Goal: Transaction & Acquisition: Obtain resource

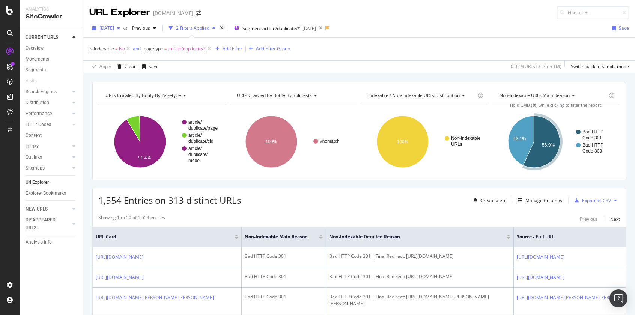
click at [114, 29] on span "[DATE]" at bounding box center [106, 28] width 15 height 6
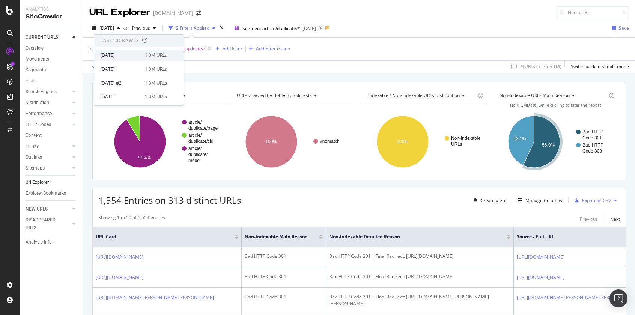
click at [127, 55] on div "2025 Aug. 5th" at bounding box center [120, 55] width 40 height 7
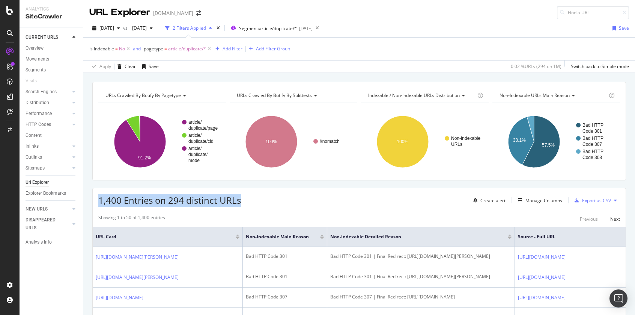
drag, startPoint x: 244, startPoint y: 199, endPoint x: 99, endPoint y: 197, distance: 144.2
click at [99, 197] on div "1,400 Entries on 294 distinct URLs Create alert Manage Columns Export as CSV" at bounding box center [359, 197] width 533 height 18
copy span "1,400 Entries on 294 distinct URLs"
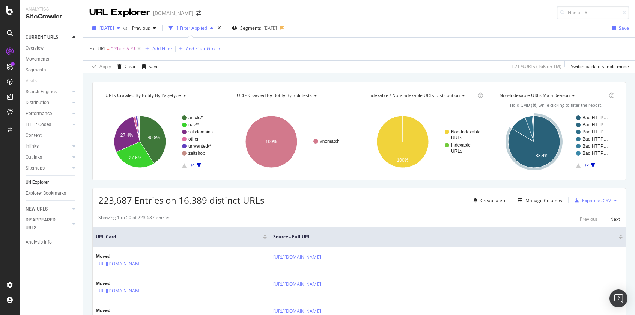
click at [114, 28] on span "2024 Aug. 6th" at bounding box center [106, 28] width 15 height 6
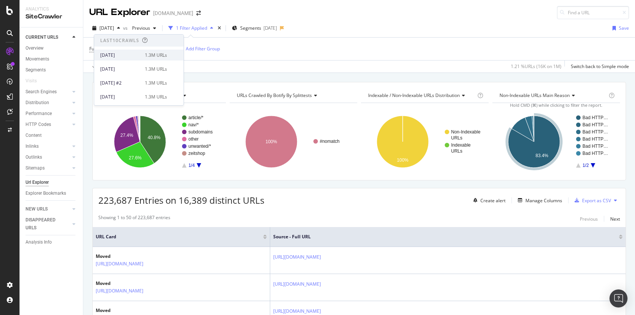
click at [134, 57] on div "[DATE]" at bounding box center [120, 55] width 40 height 7
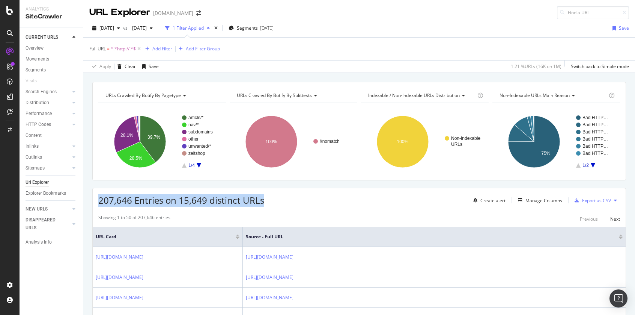
drag, startPoint x: 271, startPoint y: 205, endPoint x: 99, endPoint y: 200, distance: 172.4
click at [99, 200] on div "207,646 Entries on 15,649 distinct URLs Create alert Manage Columns Export as C…" at bounding box center [359, 197] width 533 height 18
copy span "207,646 Entries on 15,649 distinct URLs"
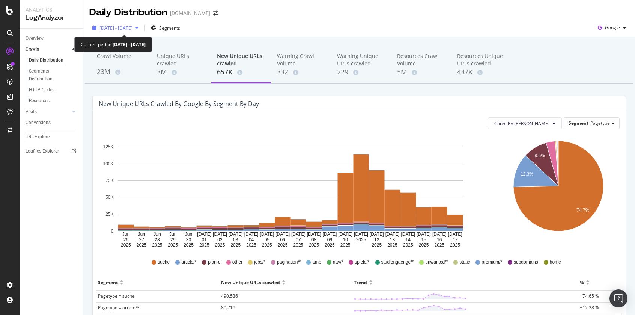
click at [133, 28] on span "2025 Jun. 26th - Jul. 17th" at bounding box center [115, 28] width 33 height 6
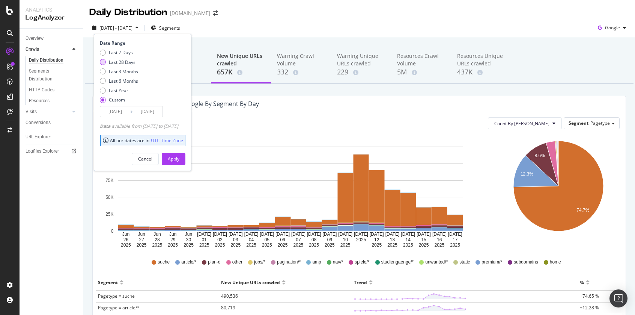
click at [103, 62] on div "Last 28 Days" at bounding box center [103, 62] width 6 height 6
type input "2025/07/17"
type input "2025/08/13"
click at [179, 159] on div "Apply" at bounding box center [174, 158] width 12 height 6
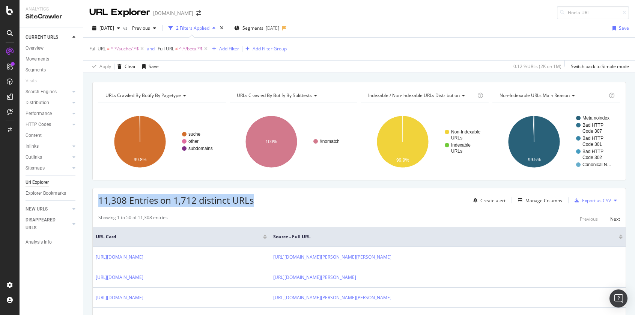
drag, startPoint x: 246, startPoint y: 202, endPoint x: 99, endPoint y: 201, distance: 147.2
click at [99, 201] on div "11,308 Entries on 1,712 distinct URLs Create alert Manage Columns Export as CSV" at bounding box center [359, 197] width 533 height 18
copy span "11,308 Entries on 1,712 distinct URLs"
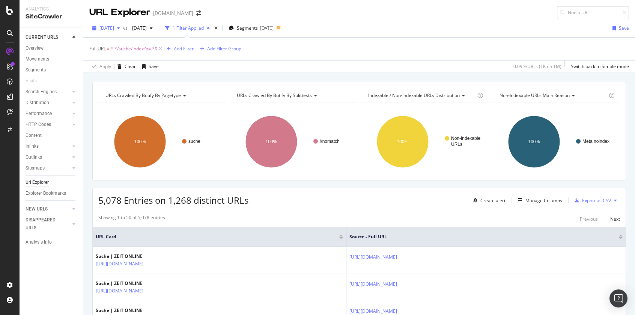
click at [123, 27] on div "button" at bounding box center [118, 28] width 9 height 5
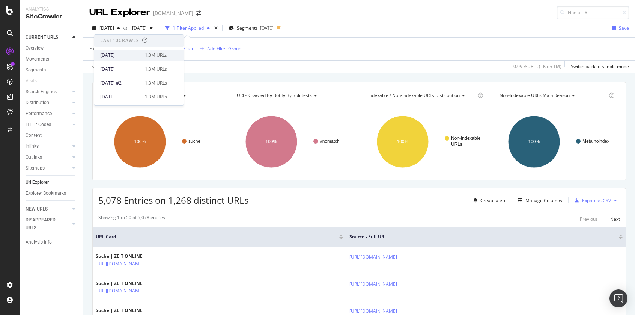
click at [131, 58] on div "2025 Aug. 5th 1.3M URLs" at bounding box center [138, 55] width 89 height 11
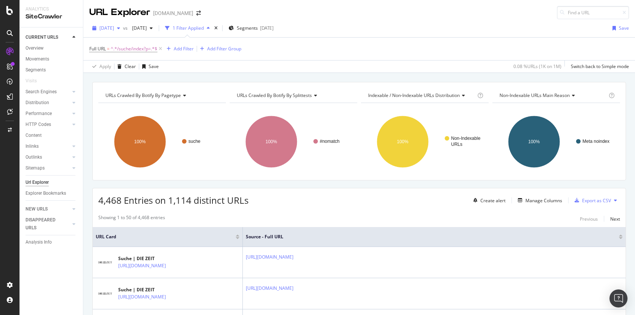
click at [114, 28] on span "[DATE]" at bounding box center [106, 28] width 15 height 6
click at [147, 28] on span "[DATE]" at bounding box center [138, 28] width 18 height 6
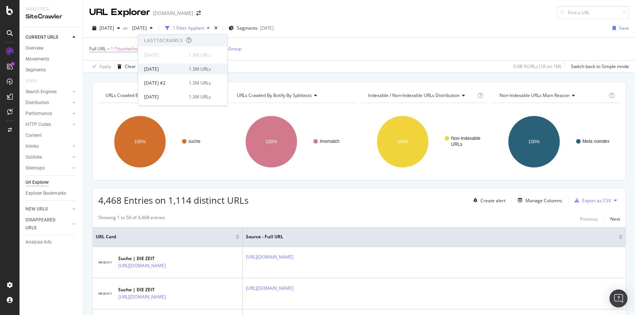
click at [174, 69] on div "[DATE]" at bounding box center [164, 69] width 40 height 7
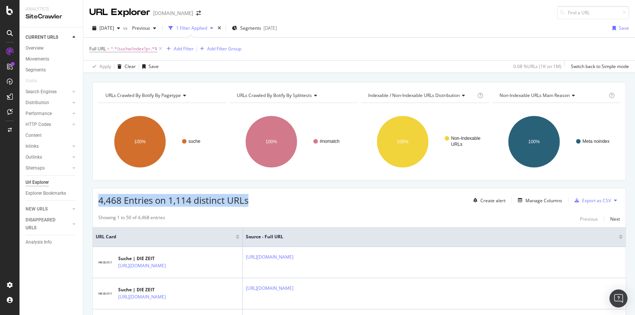
drag, startPoint x: 251, startPoint y: 204, endPoint x: 98, endPoint y: 203, distance: 152.8
click at [98, 203] on div "4,468 Entries on 1,114 distinct URLs Create alert Manage Columns Export as CSV" at bounding box center [359, 197] width 533 height 18
copy span "4,468 Entries on 1,114 distinct URLs"
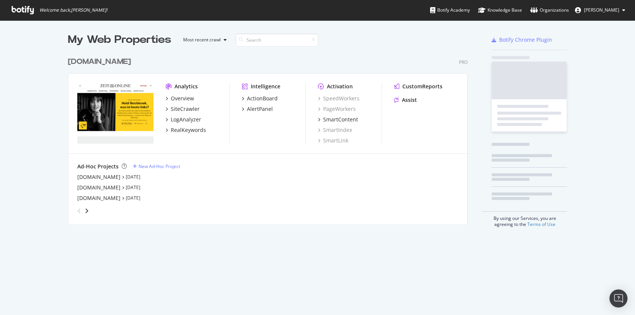
scroll to position [171, 400]
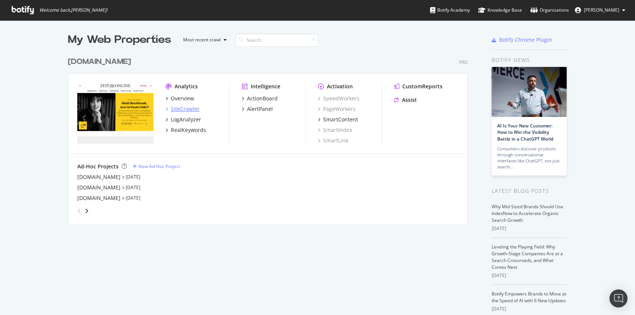
click at [185, 109] on div "SiteCrawler" at bounding box center [185, 109] width 29 height 8
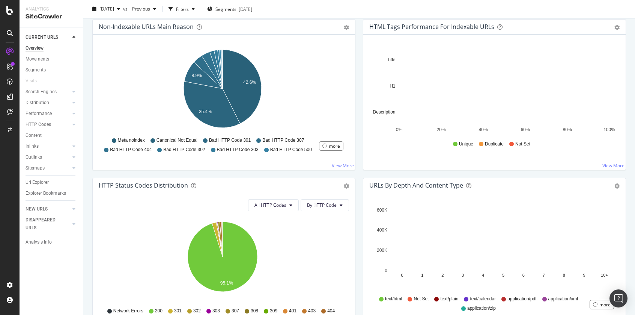
scroll to position [252, 0]
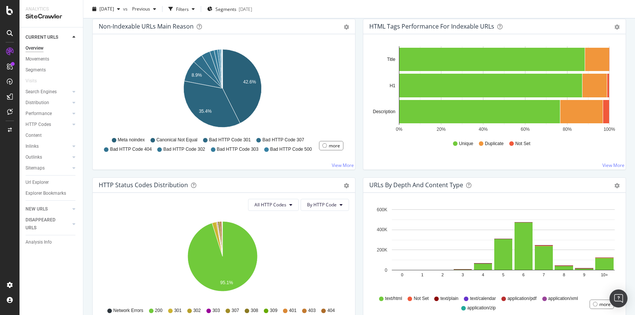
click at [51, 220] on div "DISAPPEARED URLS" at bounding box center [45, 224] width 38 height 16
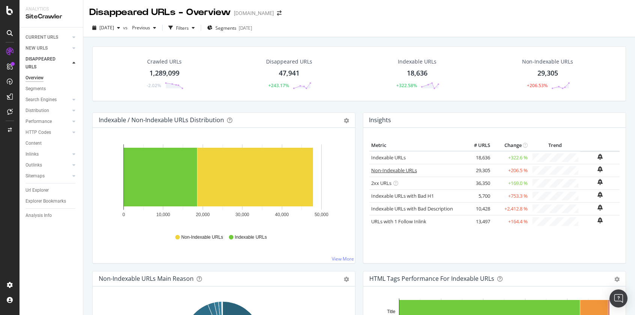
click at [392, 171] on link "Non-Indexable URLs" at bounding box center [394, 170] width 46 height 7
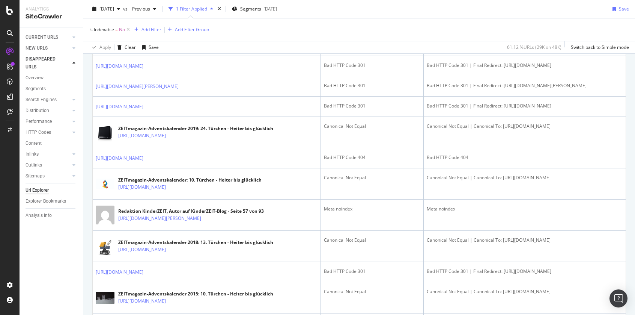
scroll to position [317, 0]
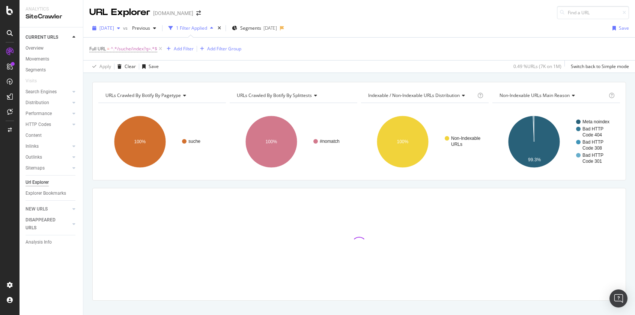
click at [123, 24] on div "[DATE]" at bounding box center [106, 28] width 34 height 11
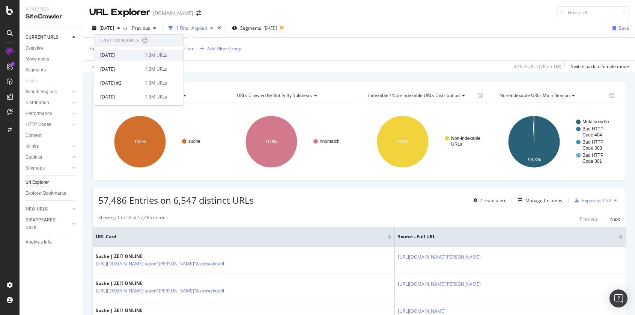
click at [132, 54] on div "[DATE]" at bounding box center [120, 55] width 40 height 7
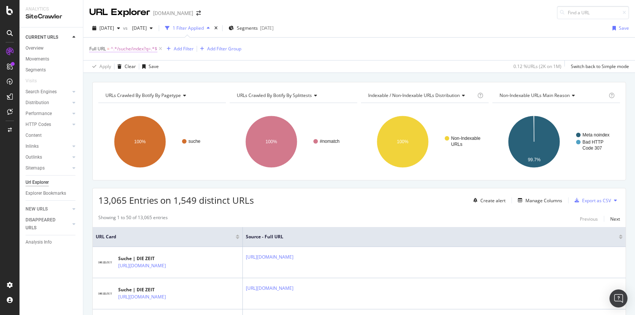
click at [133, 49] on span "^.*/suche/index?q=.*$" at bounding box center [134, 49] width 47 height 11
click at [273, 222] on div "Showing 1 to 50 of 13,065 entries Previous Next" at bounding box center [359, 218] width 533 height 9
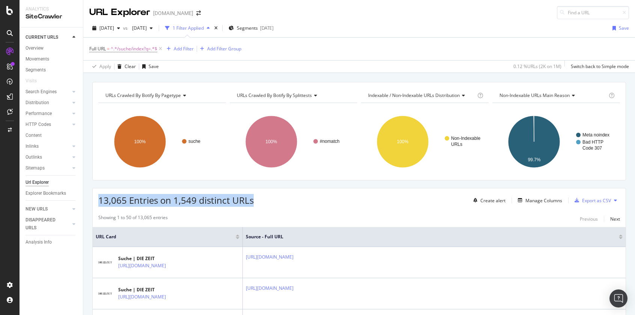
drag, startPoint x: 256, startPoint y: 205, endPoint x: 100, endPoint y: 204, distance: 156.6
click at [100, 204] on div "13,065 Entries on 1,549 distinct URLs Create alert Manage Columns Export as CSV" at bounding box center [359, 197] width 533 height 18
copy span "13,065 Entries on 1,549 distinct URLs"
click at [292, 206] on div "13,065 Entries on 1,549 distinct URLs Create alert Manage Columns Export as CSV" at bounding box center [359, 197] width 533 height 18
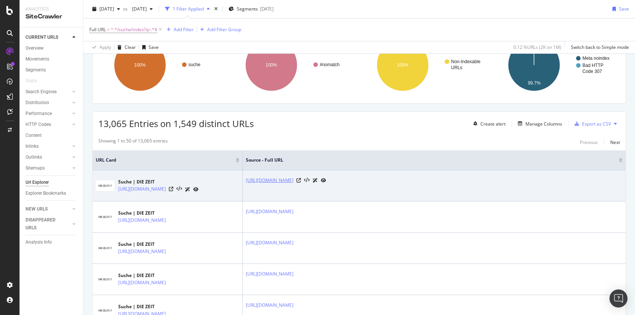
scroll to position [77, 0]
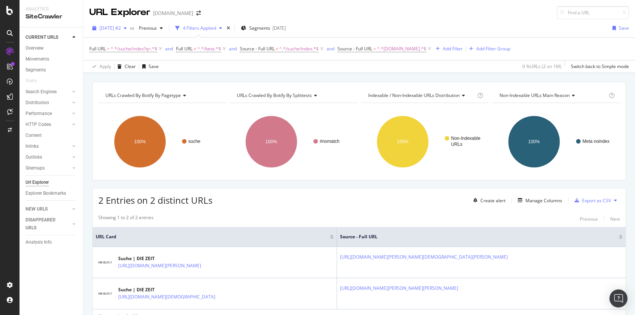
click at [118, 26] on span "[DATE] #2" at bounding box center [109, 28] width 21 height 6
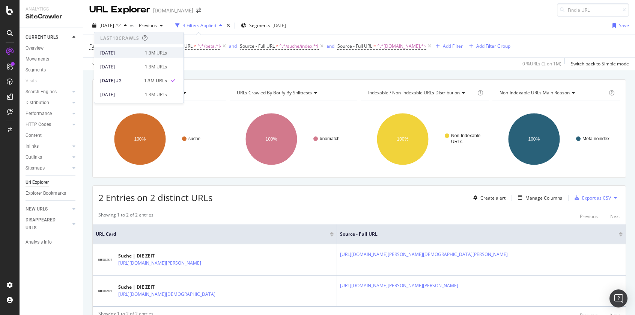
scroll to position [2, 0]
click at [140, 52] on div "[DATE] 1.3M URLs" at bounding box center [133, 53] width 67 height 7
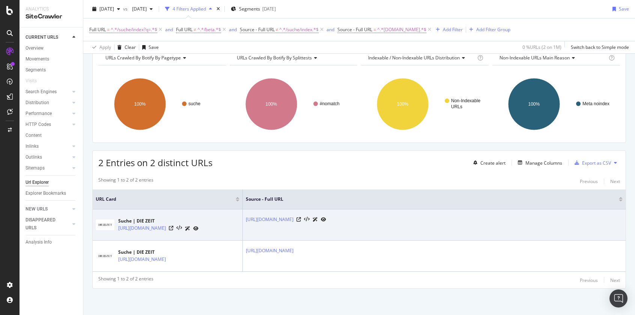
scroll to position [51, 0]
click at [301, 217] on icon at bounding box center [299, 219] width 5 height 5
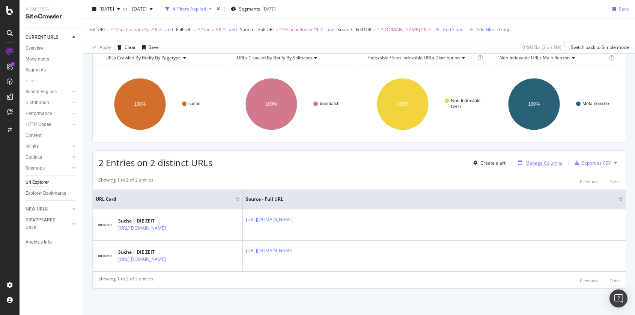
click at [550, 160] on div "Manage Columns" at bounding box center [544, 163] width 37 height 6
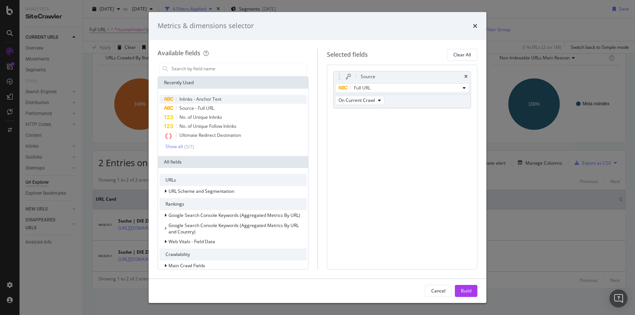
click at [223, 95] on div "Inlinks - Anchor Text" at bounding box center [233, 99] width 147 height 9
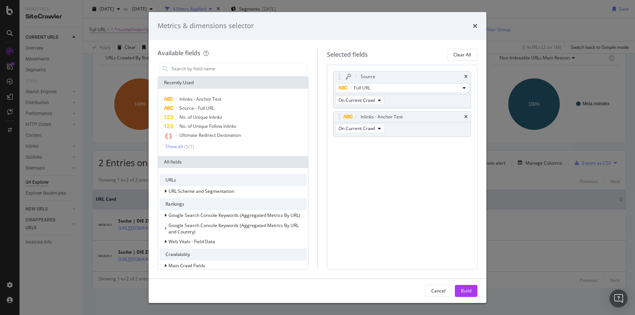
drag, startPoint x: 471, startPoint y: 288, endPoint x: 467, endPoint y: 286, distance: 4.1
click at [471, 288] on div "Build" at bounding box center [466, 290] width 11 height 6
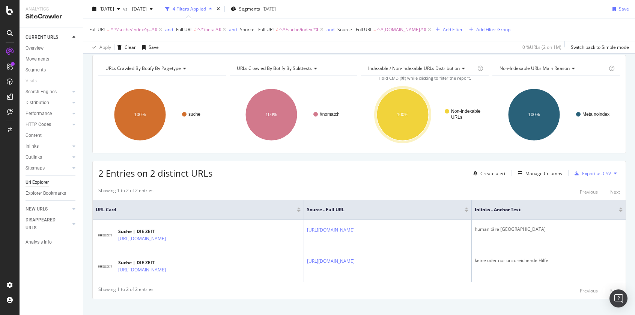
scroll to position [41, 0]
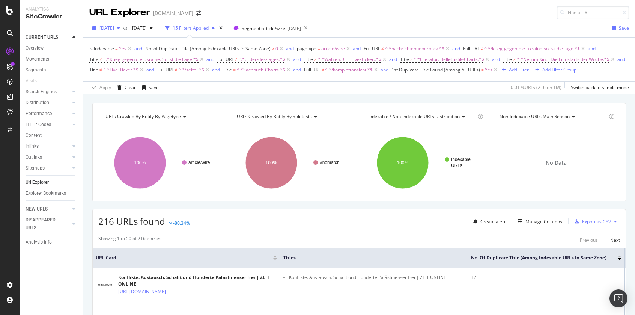
click at [123, 30] on div "button" at bounding box center [118, 28] width 9 height 5
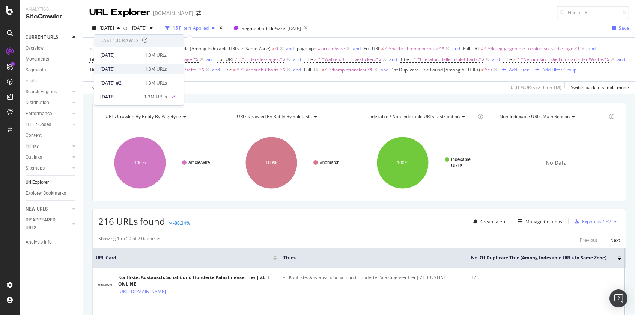
click at [135, 66] on div "[DATE]" at bounding box center [120, 69] width 40 height 7
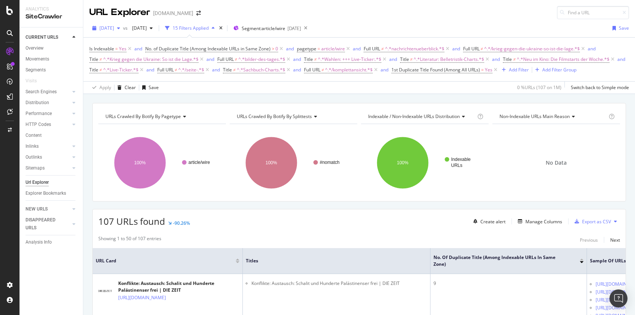
click at [120, 26] on icon "button" at bounding box center [118, 28] width 3 height 5
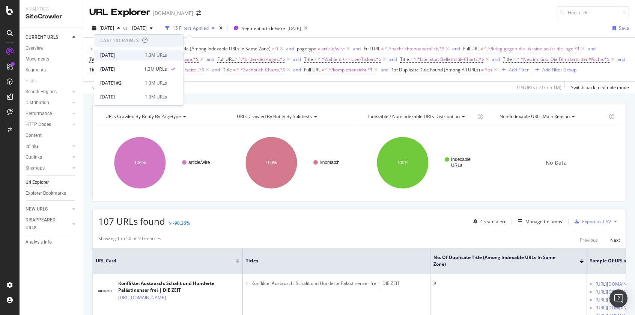
click at [139, 56] on div "2025 Aug. 5th 1.3M URLs" at bounding box center [133, 55] width 67 height 7
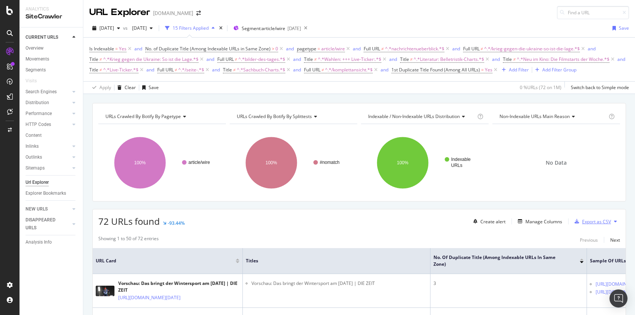
click at [594, 225] on div "Export as CSV" at bounding box center [596, 221] width 29 height 6
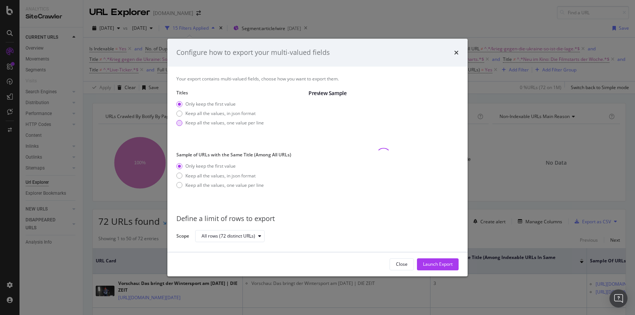
click at [182, 120] on div "Keep all the values, one value per line" at bounding box center [219, 122] width 87 height 6
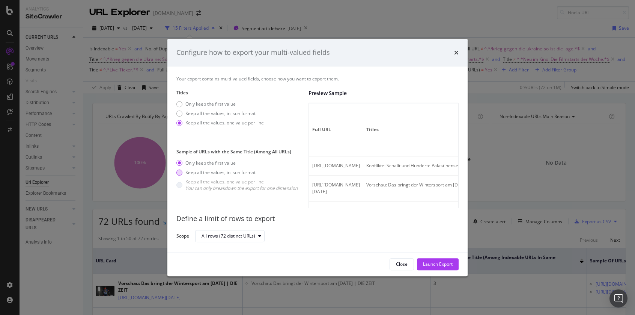
click at [176, 172] on div "Keep all the values, in json format" at bounding box center [179, 172] width 6 height 6
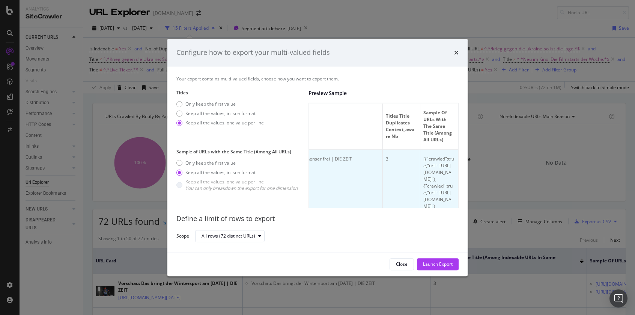
scroll to position [0, 277]
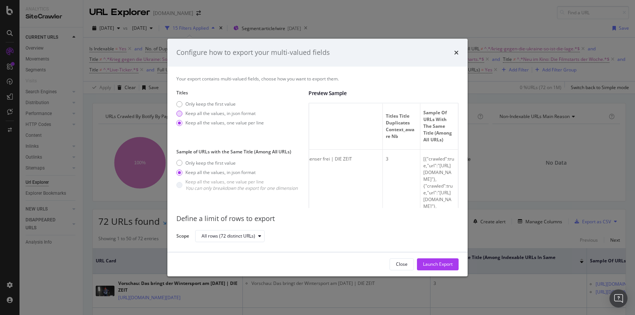
click at [180, 112] on div "Keep all the values, in json format" at bounding box center [179, 113] width 6 height 6
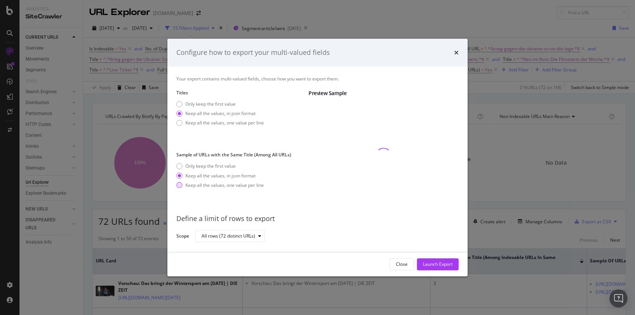
click at [181, 182] on div "modal" at bounding box center [179, 185] width 6 height 6
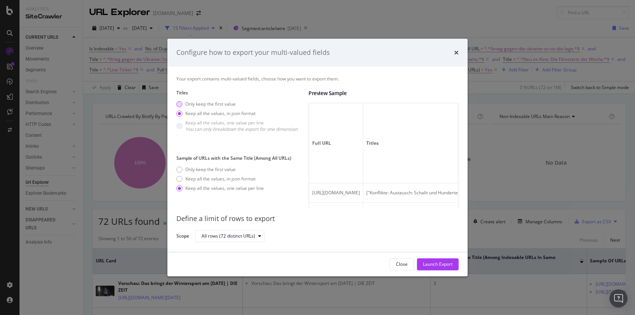
click at [181, 106] on div "Only keep the first value" at bounding box center [179, 104] width 6 height 6
click at [450, 265] on div "Launch Export" at bounding box center [438, 264] width 30 height 6
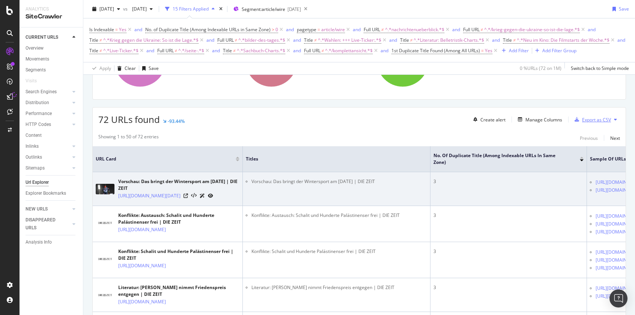
scroll to position [102, 0]
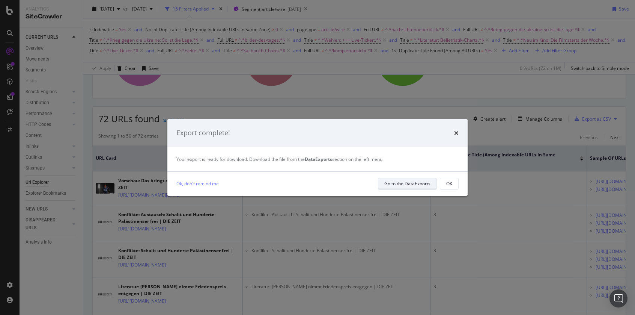
click at [393, 187] on div "Go to the DataExports" at bounding box center [407, 183] width 46 height 11
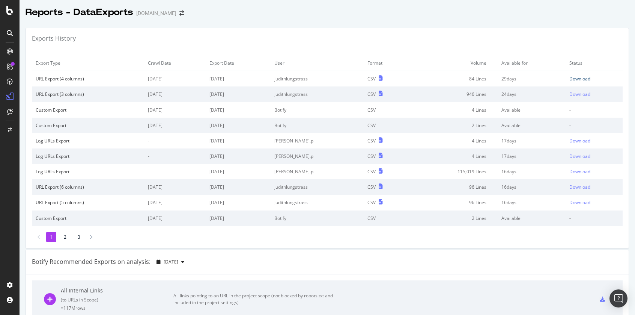
click at [570, 79] on div "Download" at bounding box center [580, 78] width 21 height 6
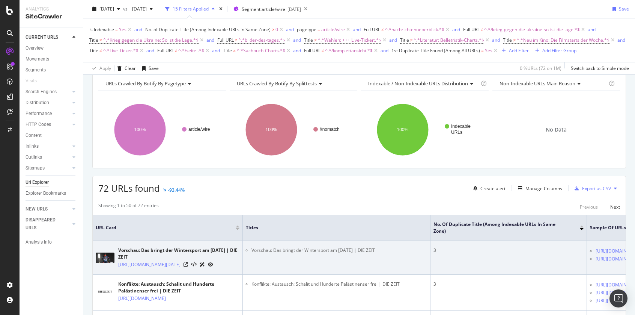
scroll to position [33, 0]
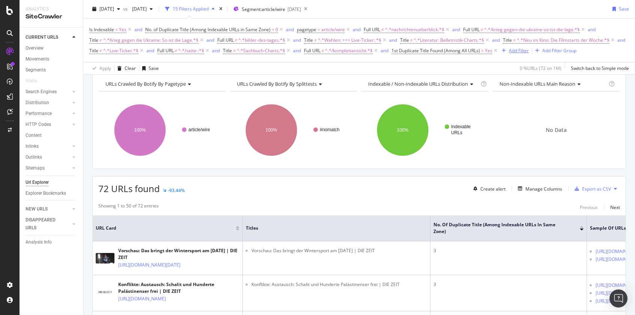
click at [509, 54] on div "Add Filter" at bounding box center [519, 50] width 20 height 6
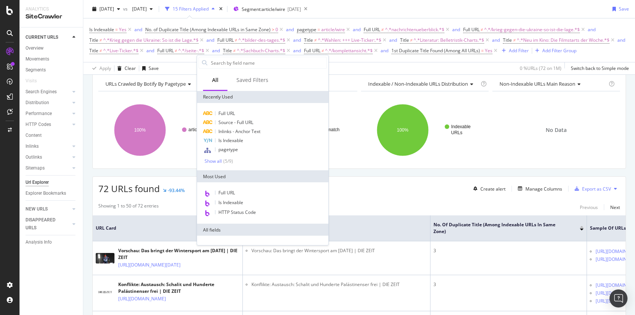
click at [359, 100] on div "Indexable / Non-Indexable URLs distribution Chart (by Value) Table Expand Expor…" at bounding box center [424, 119] width 131 height 86
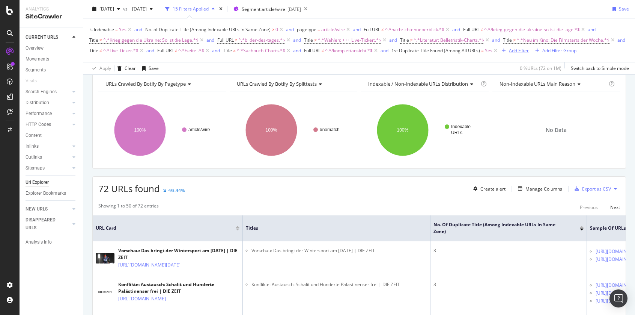
click at [509, 54] on div "Add Filter" at bounding box center [519, 50] width 20 height 6
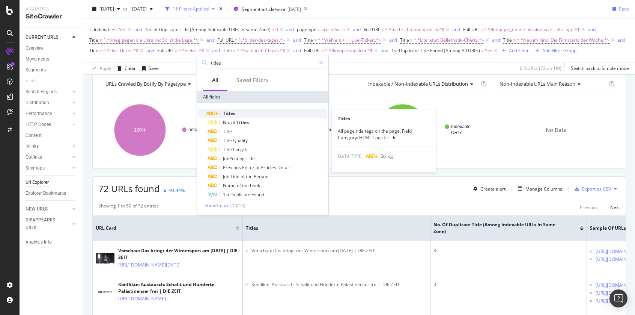
type input "titles"
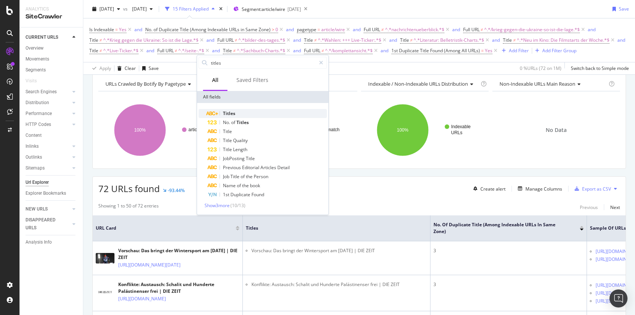
click at [252, 114] on div "Titles" at bounding box center [267, 113] width 119 height 9
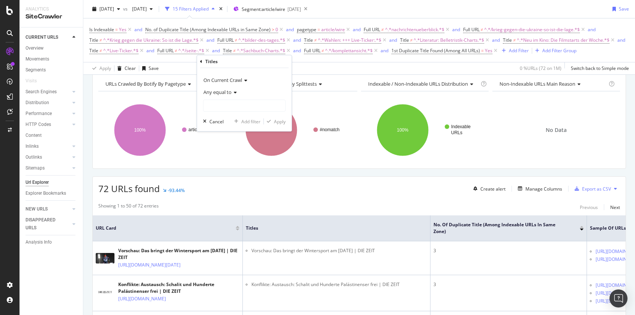
click at [228, 91] on span "Any equal to" at bounding box center [217, 92] width 28 height 7
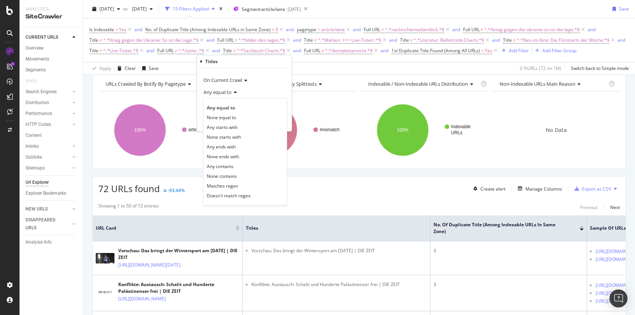
click at [246, 174] on div "None contains" at bounding box center [245, 176] width 80 height 10
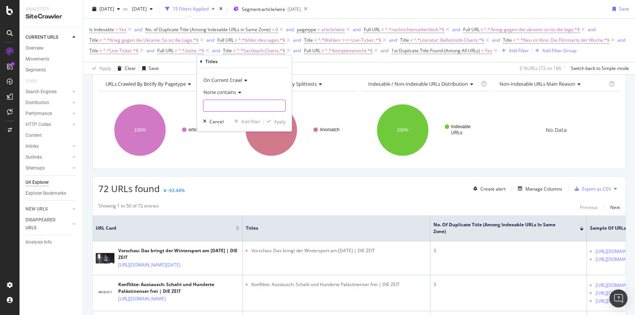
click at [248, 105] on input "text" at bounding box center [244, 105] width 82 height 12
type input "kalenderblatt"
click at [279, 121] on div "Apply" at bounding box center [280, 121] width 12 height 6
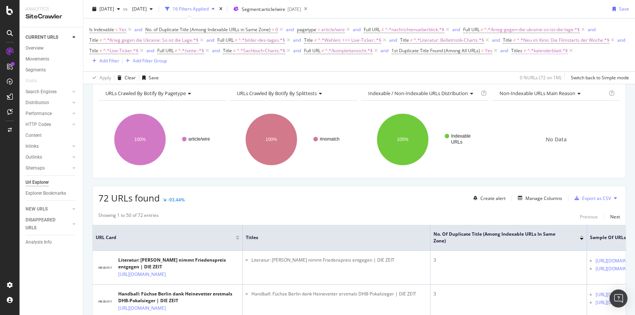
click at [528, 56] on span "^.*kalenderblatt.*$" at bounding box center [548, 50] width 41 height 11
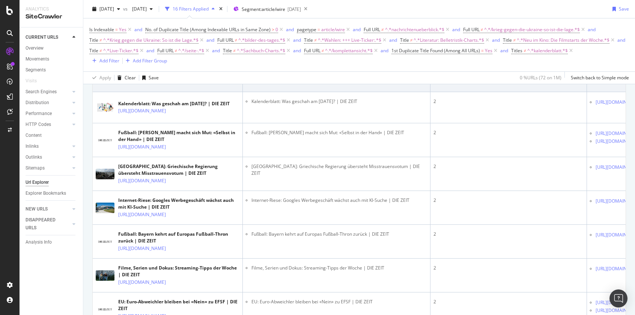
scroll to position [562, 0]
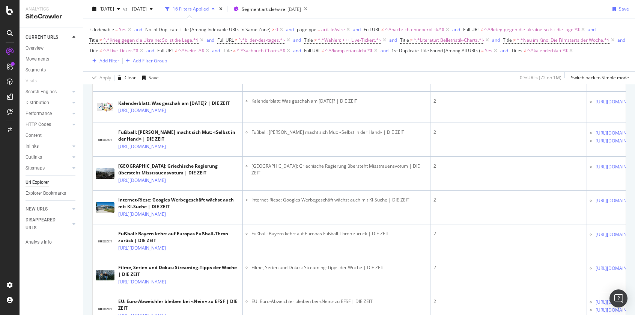
drag, startPoint x: 252, startPoint y: 125, endPoint x: 304, endPoint y: 136, distance: 53.4
click at [281, 8] on li "Kalenderblatt: Was geschah am 9. Juli? | DIE ZEIT" at bounding box center [340, 5] width 176 height 7
copy li "Kalenderblatt:"
click at [528, 56] on span "^.*kalenderblatt.*$" at bounding box center [548, 50] width 41 height 11
drag, startPoint x: 249, startPoint y: 106, endPoint x: 237, endPoint y: 104, distance: 12.5
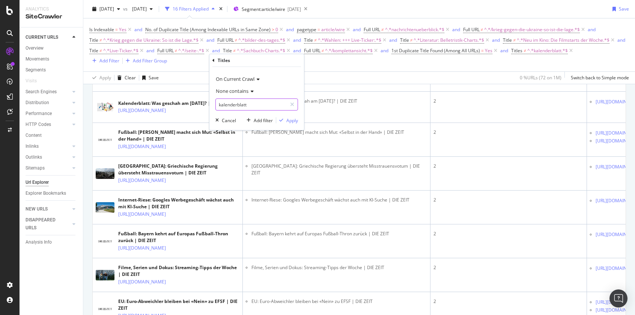
click at [216, 104] on input "kalenderblatt" at bounding box center [251, 104] width 71 height 12
click at [240, 104] on input "kalenderblatt" at bounding box center [251, 104] width 71 height 12
paste input "Kalenderblatt:"
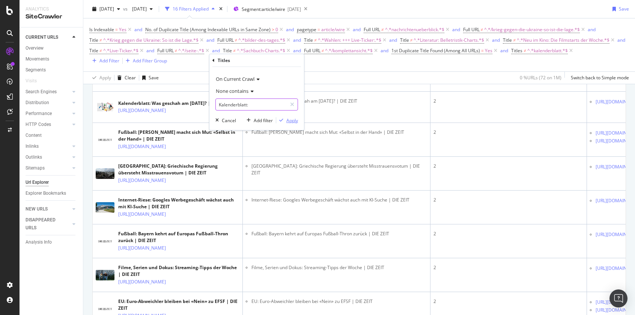
type input "Kalenderblatt:"
click at [293, 119] on div "Apply" at bounding box center [292, 120] width 12 height 6
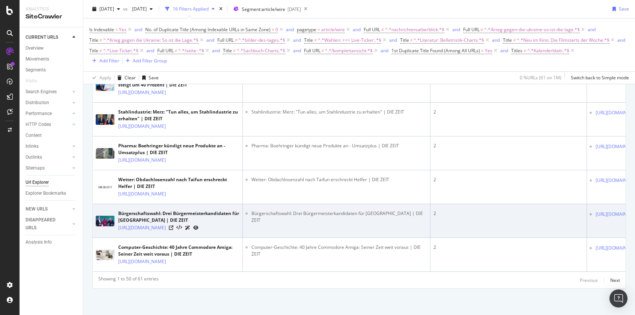
scroll to position [2402, 0]
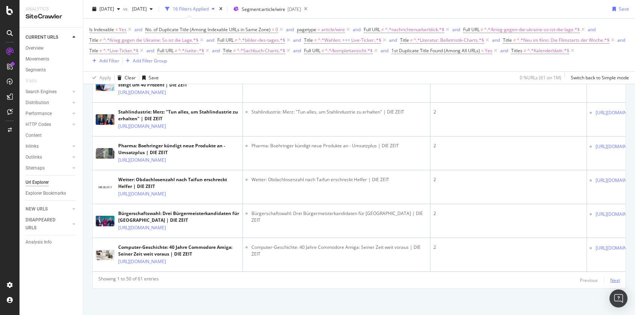
click at [610, 281] on div "Next" at bounding box center [615, 280] width 10 height 6
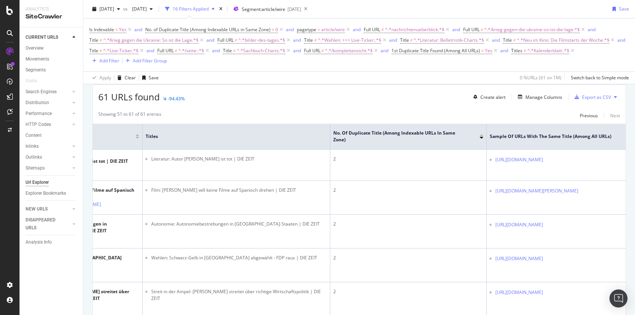
scroll to position [0, 0]
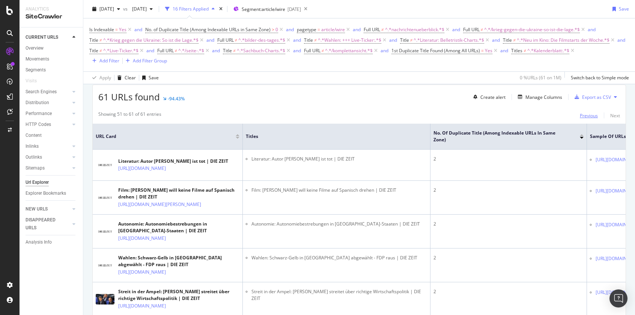
click at [586, 117] on div "Previous" at bounding box center [589, 115] width 18 height 6
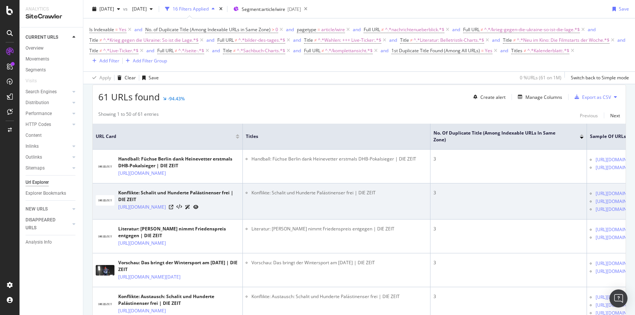
scroll to position [0, 3]
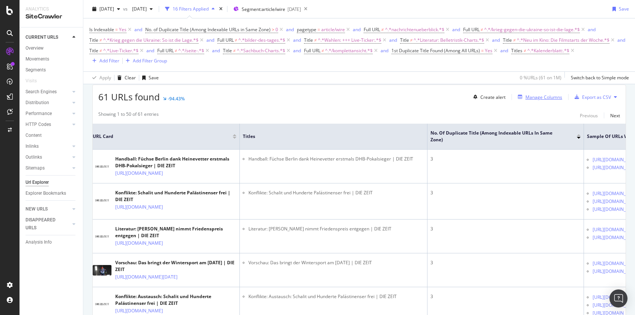
click at [540, 99] on div "Manage Columns" at bounding box center [544, 97] width 37 height 6
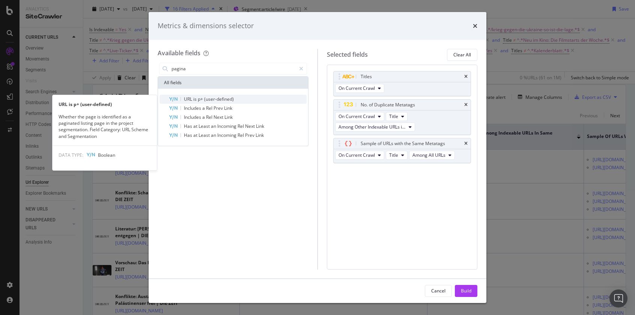
type input "pagina"
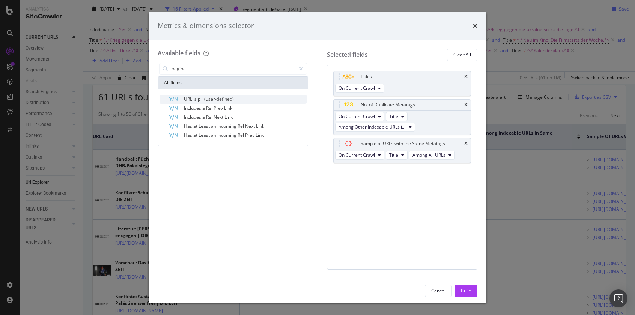
click at [250, 98] on div "URL is p+ (user-defined)" at bounding box center [238, 99] width 138 height 9
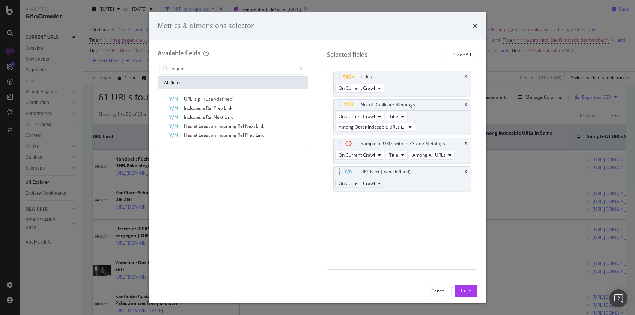
click at [381, 184] on button "On Current Crawl" at bounding box center [359, 183] width 49 height 9
click at [449, 221] on div "Titles On Current Crawl No. of Duplicate Metatags On Current Crawl Title Among …" at bounding box center [402, 167] width 151 height 205
click at [466, 172] on icon "times" at bounding box center [465, 171] width 3 height 5
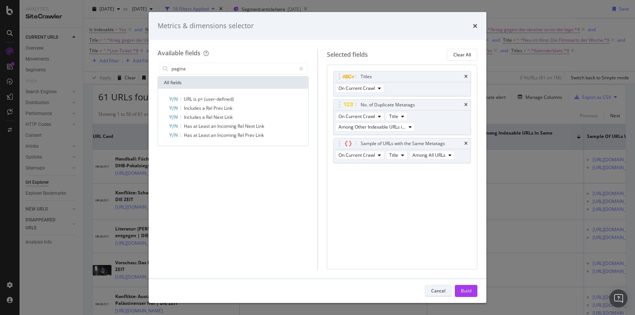
click at [440, 290] on div "Cancel" at bounding box center [438, 290] width 14 height 6
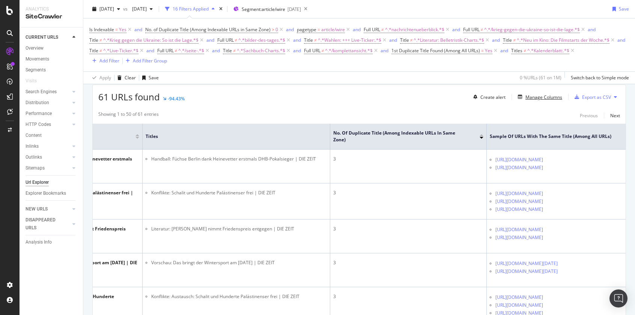
scroll to position [0, 155]
click at [119, 61] on div "Add Filter" at bounding box center [109, 60] width 20 height 6
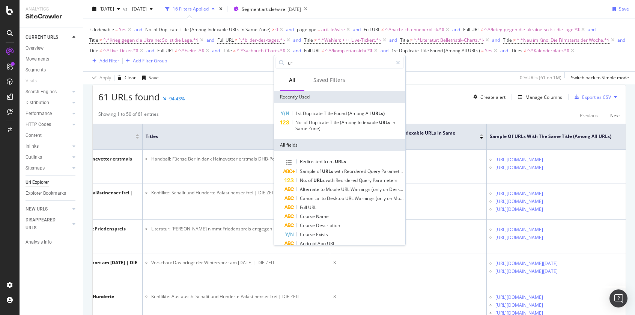
type input "u"
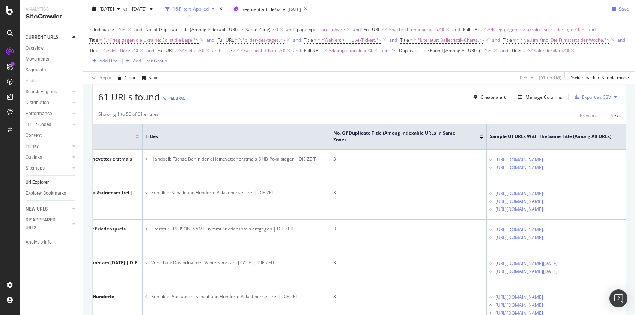
click at [223, 115] on div "Showing 1 to 50 of 61 entries Previous Next" at bounding box center [359, 115] width 533 height 9
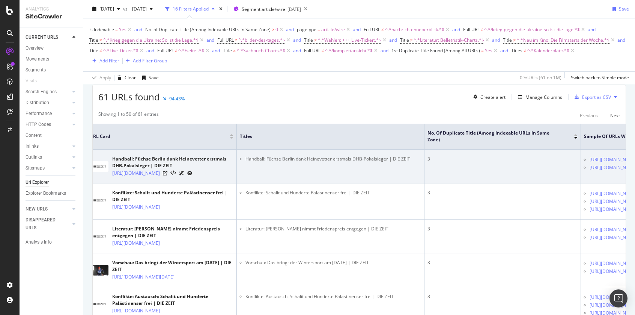
scroll to position [0, 0]
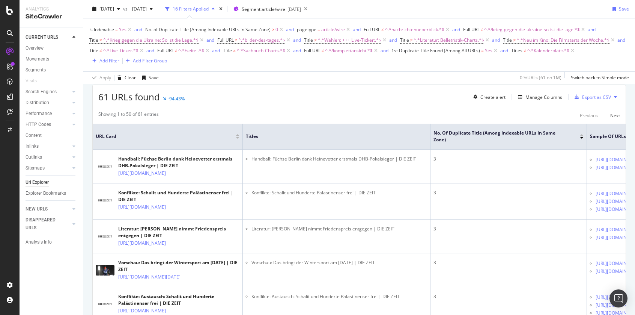
click at [108, 30] on span "Is Indexable" at bounding box center [101, 29] width 25 height 6
drag, startPoint x: 267, startPoint y: 110, endPoint x: 197, endPoint y: 65, distance: 83.5
click at [130, 29] on icon at bounding box center [130, 30] width 6 height 8
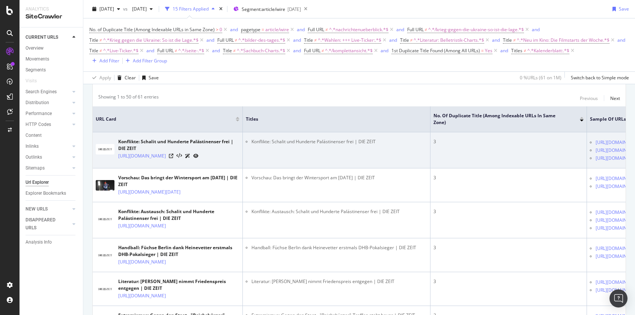
scroll to position [148, 0]
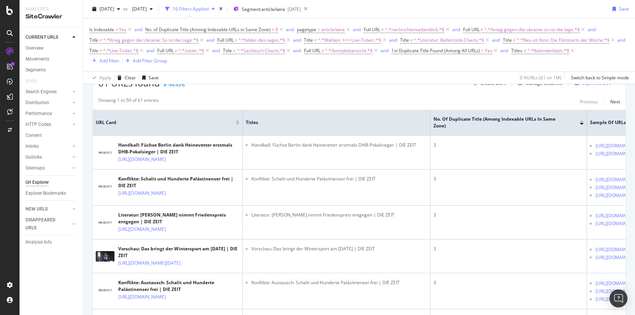
scroll to position [147, 0]
click at [373, 52] on span "^.*/komplettansicht.*$" at bounding box center [349, 50] width 48 height 11
click at [384, 104] on div "Showing 1 to 50 of 61 entries Previous Next" at bounding box center [359, 101] width 533 height 9
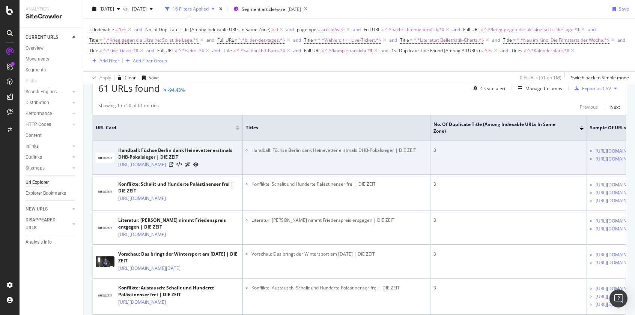
scroll to position [139, 0]
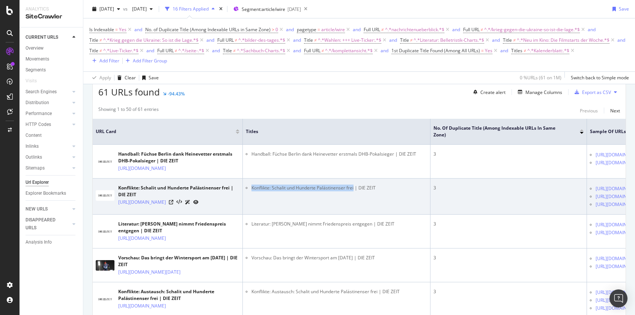
drag, startPoint x: 252, startPoint y: 197, endPoint x: 355, endPoint y: 199, distance: 102.5
click at [355, 191] on li "Konflikte: Schalit und Hunderte Palästinenser frei | DIE ZEIT" at bounding box center [340, 187] width 176 height 7
copy li "Konflikte: Schalit und Hunderte Palästinenser frei"
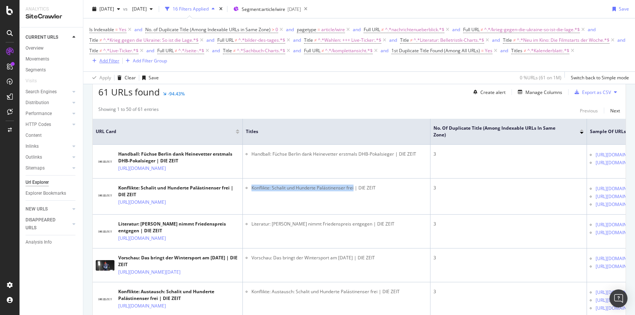
click at [119, 61] on div "Add Filter" at bounding box center [109, 60] width 20 height 6
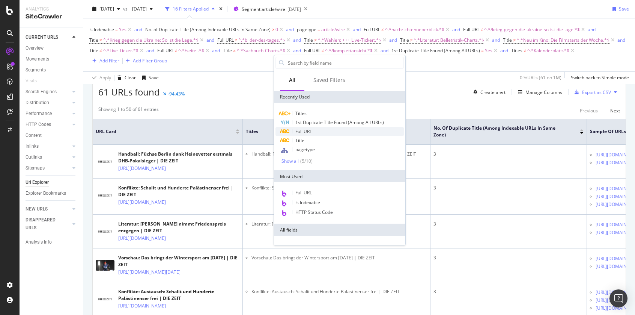
click at [316, 130] on div "Full URL" at bounding box center [340, 131] width 128 height 9
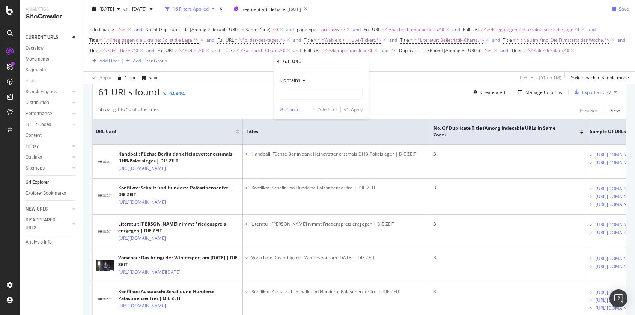
click at [292, 108] on div "Cancel" at bounding box center [293, 109] width 14 height 6
click at [119, 62] on div "Add Filter" at bounding box center [109, 60] width 20 height 6
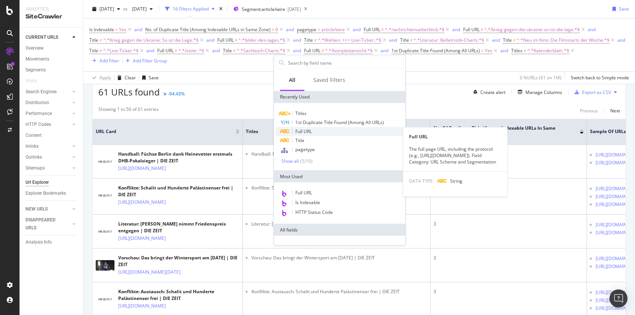
click at [316, 133] on div "Full URL" at bounding box center [340, 131] width 128 height 9
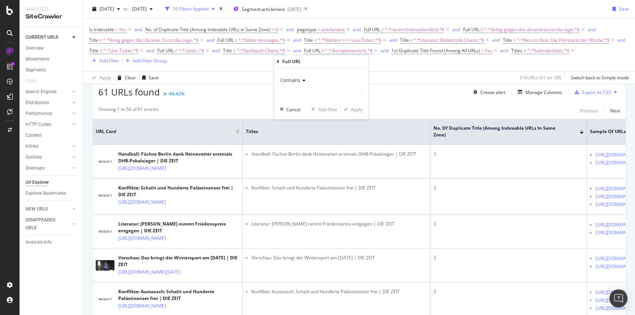
click at [303, 80] on icon at bounding box center [302, 80] width 5 height 5
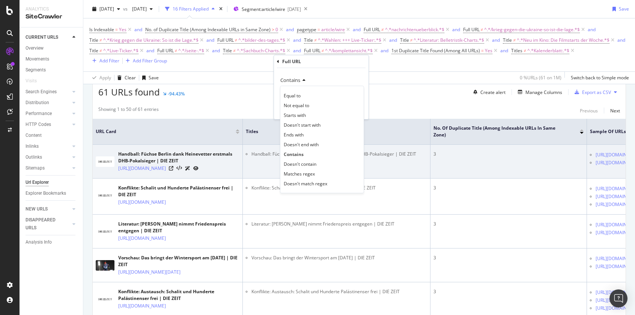
click at [317, 164] on span "Doesn't contain" at bounding box center [300, 164] width 33 height 6
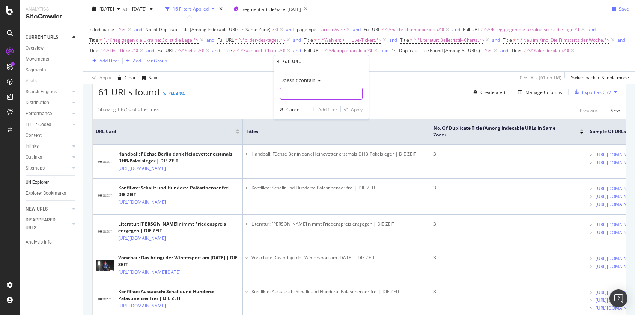
click at [324, 97] on input "text" at bounding box center [321, 93] width 82 height 12
paste input "/konflikte-austausch-schalit-und-hunderte-palaestinenser-frei"
type input "/konflikte-austausch-schalit-und-hunderte-palaestinenser-frei"
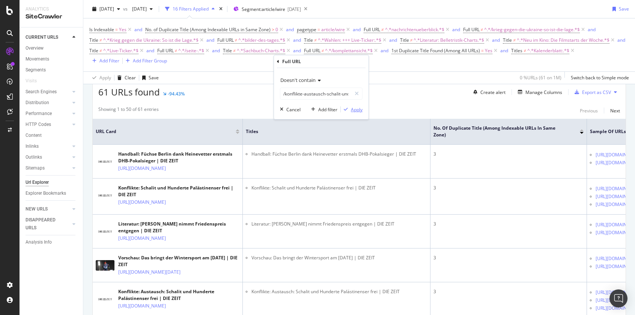
click at [358, 110] on div "Apply" at bounding box center [357, 109] width 12 height 6
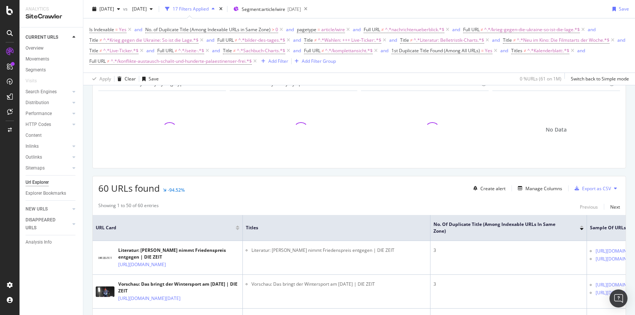
scroll to position [139, 0]
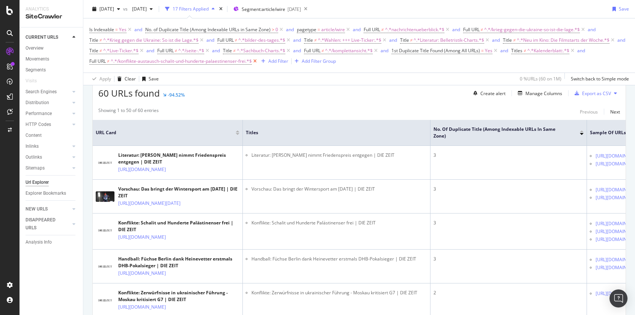
click at [258, 61] on icon at bounding box center [255, 61] width 6 height 8
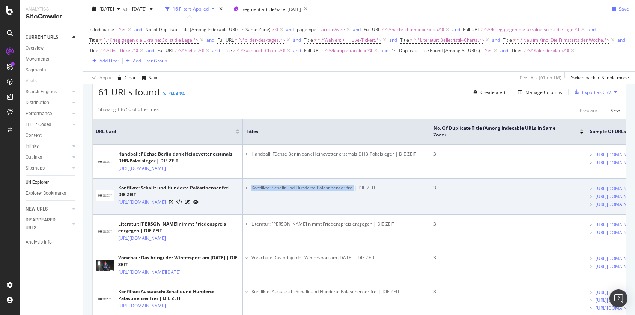
drag, startPoint x: 252, startPoint y: 199, endPoint x: 378, endPoint y: 217, distance: 127.4
click at [355, 191] on li "Konflikte: Schalit und Hunderte Palästinenser frei | DIE ZEIT" at bounding box center [340, 187] width 176 height 7
copy li "Konflikte: Schalit und Hunderte Palästinenser frei"
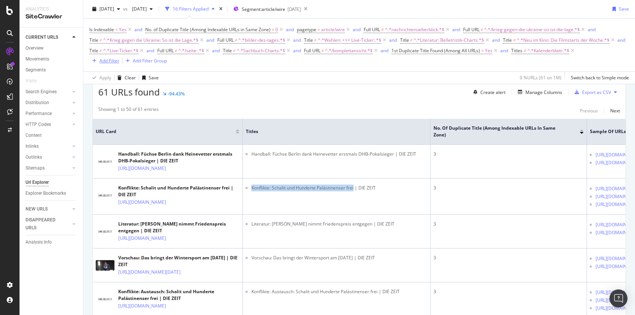
click at [119, 61] on div "Add Filter" at bounding box center [109, 60] width 20 height 6
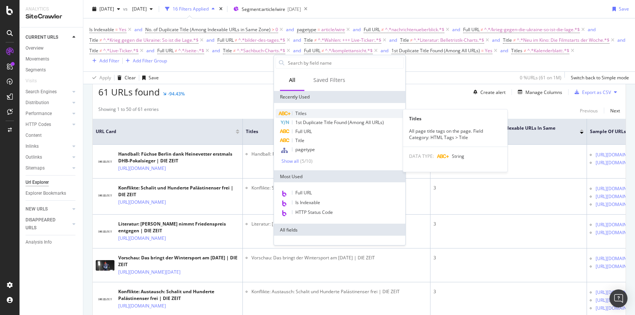
click at [307, 112] on div "Titles" at bounding box center [340, 113] width 128 height 9
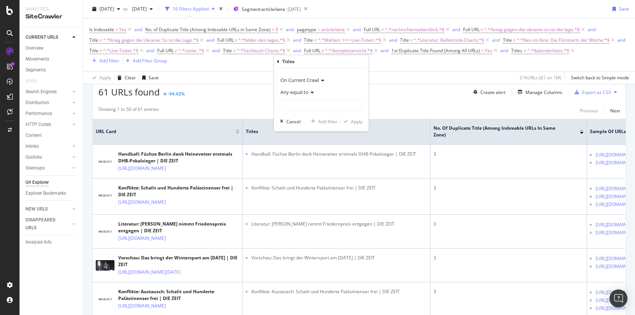
click at [311, 93] on icon at bounding box center [311, 92] width 5 height 5
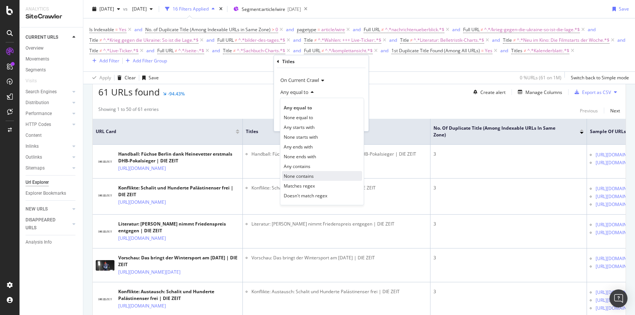
click at [318, 173] on div "None contains" at bounding box center [322, 176] width 80 height 10
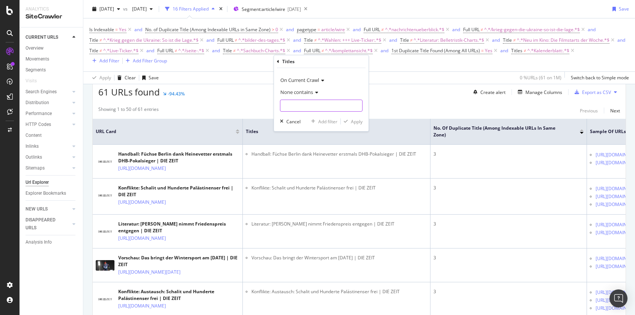
click at [318, 106] on input "text" at bounding box center [321, 105] width 82 height 12
paste input "Konflikte: Schalit und Hunderte Palästinenser frei"
type input "Konflikte: Schalit und Hunderte Palästinenser frei"
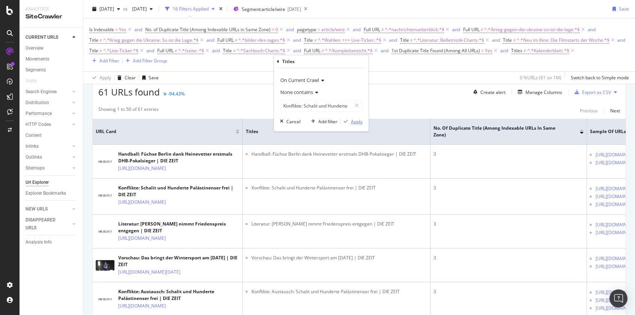
click at [359, 124] on div "Apply" at bounding box center [357, 121] width 12 height 6
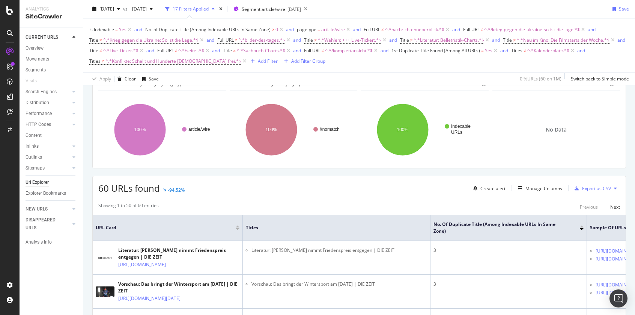
scroll to position [139, 0]
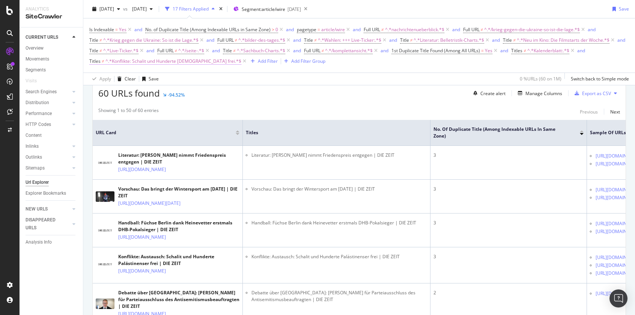
click at [241, 60] on span "^.*Konflikte: Schalit und Hunderte Palästinenser frei.*$" at bounding box center [174, 61] width 136 height 11
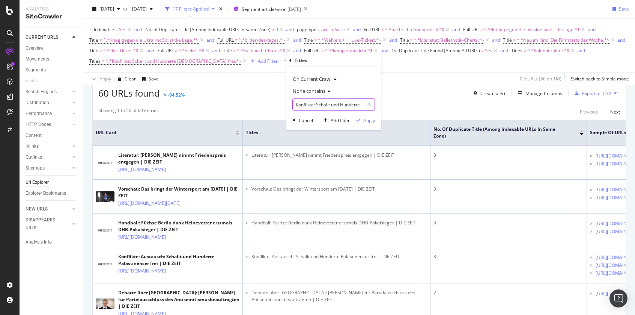
drag, startPoint x: 317, startPoint y: 106, endPoint x: 311, endPoint y: 104, distance: 6.2
click at [311, 104] on input "Konflikte: Schalit und Hunderte Palästinenser frei" at bounding box center [328, 104] width 71 height 12
click at [315, 104] on input "Konflikte: Schalit und Hunderte Palästinenser frei" at bounding box center [328, 104] width 71 height 12
drag, startPoint x: 317, startPoint y: 104, endPoint x: 295, endPoint y: 104, distance: 21.4
click at [295, 104] on input "Konflikte: Schalit und Hunderte Palästinenser frei" at bounding box center [328, 104] width 71 height 12
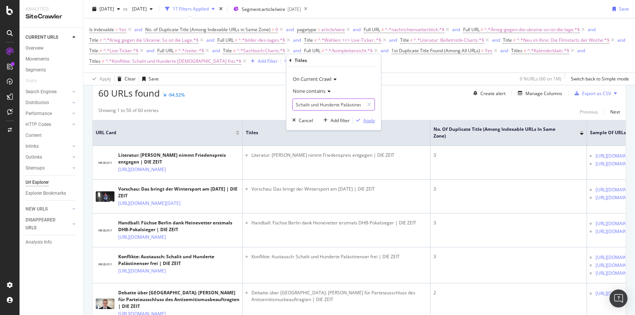
type input "Schalit und Hunderte Palästinenser frei"
click at [368, 122] on div "Apply" at bounding box center [369, 120] width 12 height 6
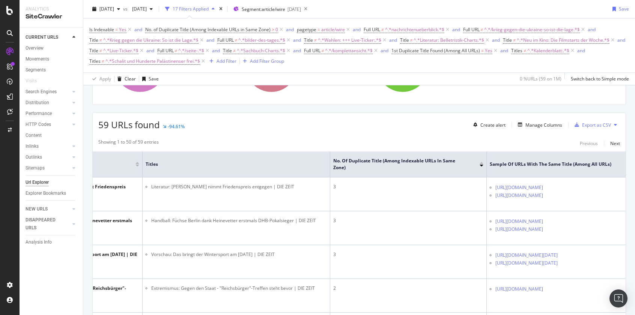
scroll to position [0, 155]
click at [490, 162] on span "Sample of URLs with the Same Title (Among All URLs)" at bounding box center [551, 164] width 122 height 7
drag, startPoint x: 460, startPoint y: 161, endPoint x: 516, endPoint y: 162, distance: 55.9
click at [516, 162] on span "Sample of URLs with the Same Title (Among All URLs)" at bounding box center [551, 164] width 122 height 7
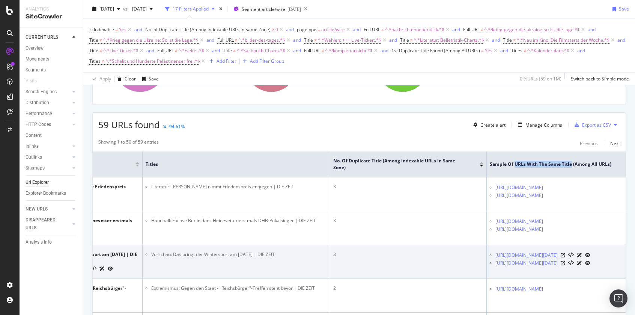
copy span "URLs with the Same Title"
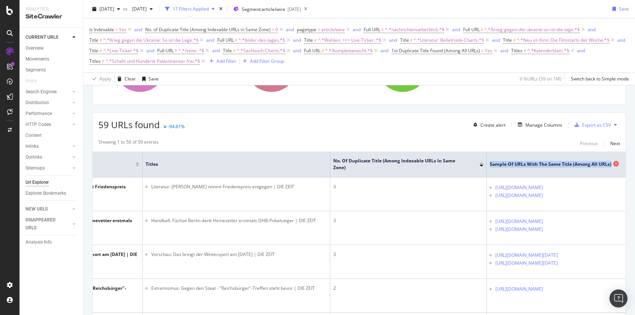
drag, startPoint x: 547, startPoint y: 162, endPoint x: 436, endPoint y: 161, distance: 110.4
click at [490, 161] on span "Sample of URLs with the Same Title (Among All URLs)" at bounding box center [551, 164] width 122 height 7
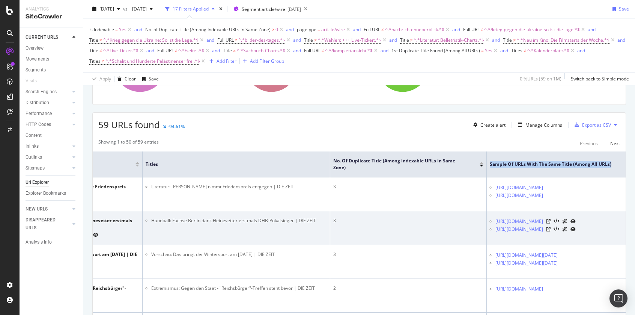
copy span "Sample of URLs with the Same Title (Among All URLs)"
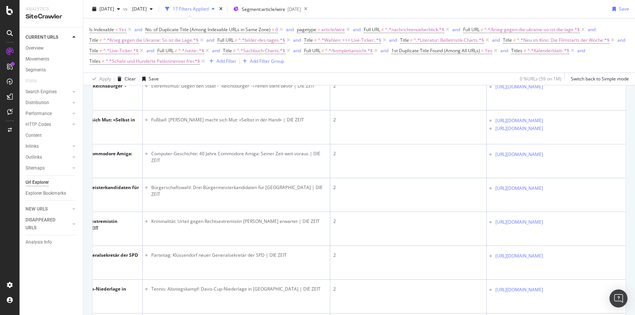
scroll to position [309, 0]
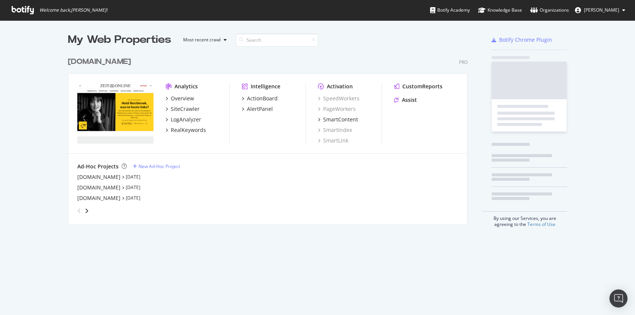
scroll to position [171, 400]
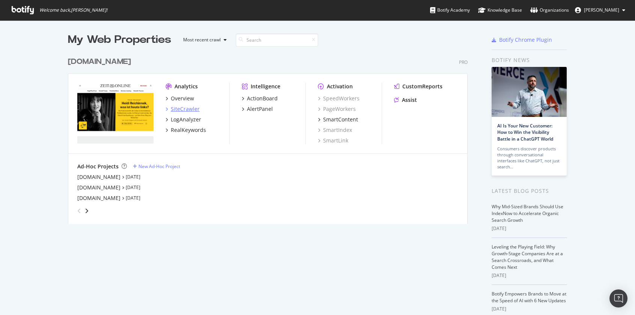
click at [180, 108] on div "SiteCrawler" at bounding box center [185, 109] width 29 height 8
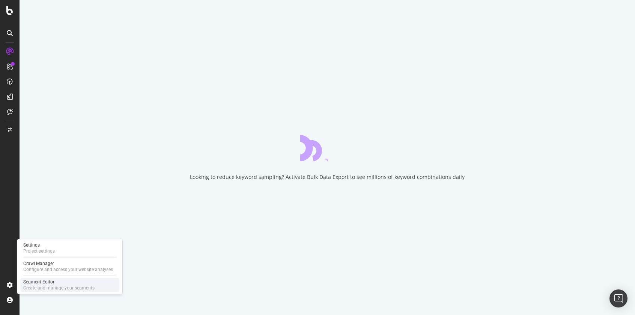
click at [53, 285] on div "Create and manage your segments" at bounding box center [58, 288] width 71 height 6
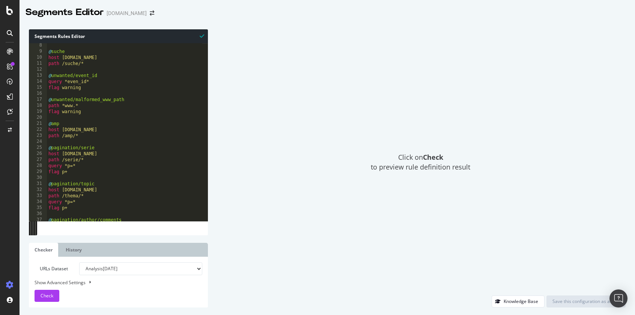
scroll to position [46, 0]
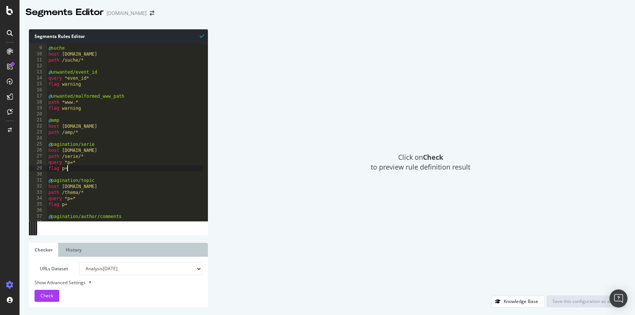
click at [76, 169] on div "@ suche host [DOMAIN_NAME] path /suche/* @ unwanted/event_id query *even_id* fl…" at bounding box center [140, 131] width 187 height 184
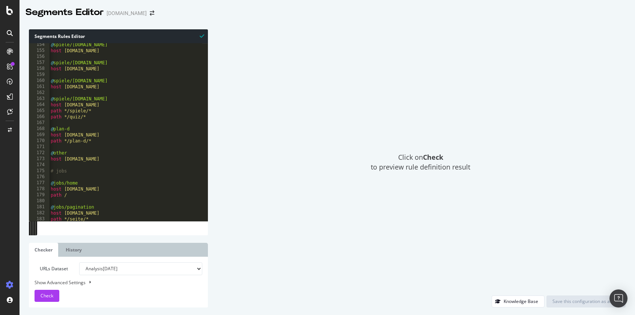
scroll to position [921, 0]
type textarea "path *.xwd )"
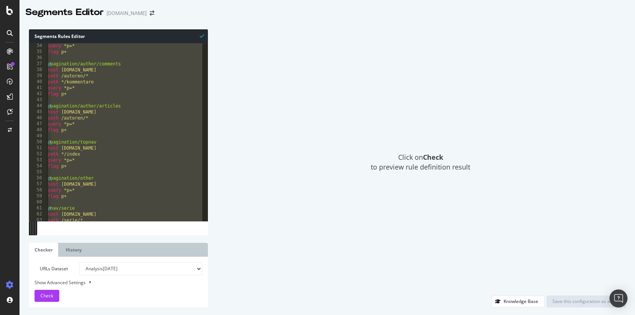
scroll to position [199, 0]
